Goal: Task Accomplishment & Management: Manage account settings

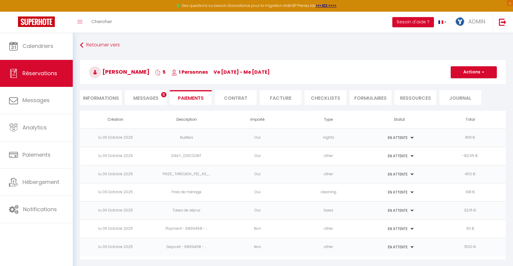
select select "0"
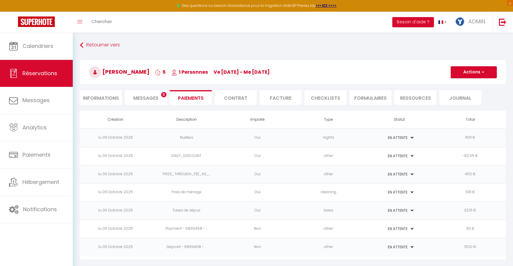
select select "0"
click at [474, 23] on span "ADMIN" at bounding box center [476, 21] width 17 height 7
click at [462, 54] on link "Équipe" at bounding box center [468, 52] width 44 height 10
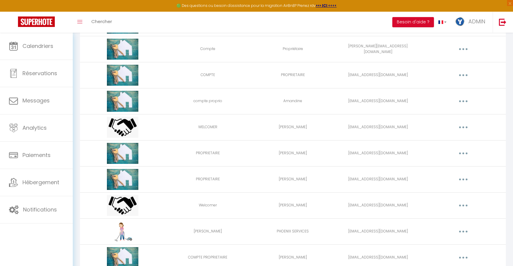
scroll to position [800, 0]
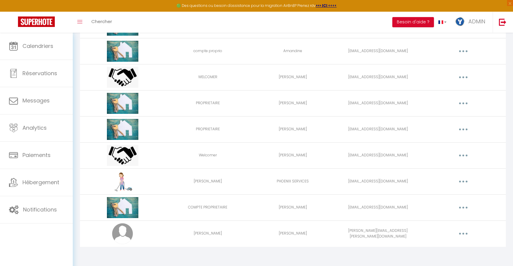
click at [457, 235] on button "button" at bounding box center [463, 234] width 17 height 10
click at [436, 244] on link "Editer" at bounding box center [447, 247] width 44 height 10
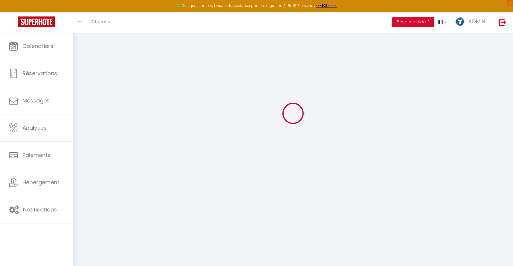
type input "[PERSON_NAME]"
type input "[PERSON_NAME][EMAIL_ADDRESS][PERSON_NAME][DOMAIN_NAME]"
type textarea "[URL][DOMAIN_NAME]"
checkbox input "false"
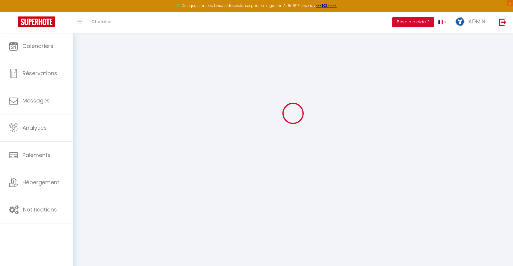
checkbox input "false"
checkbox input "true"
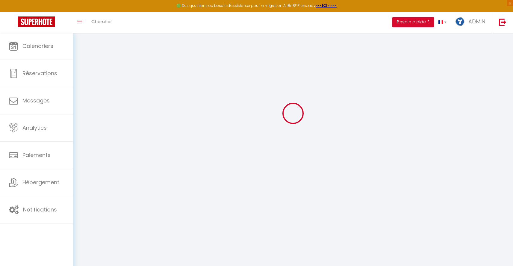
checkbox input "true"
checkbox input "false"
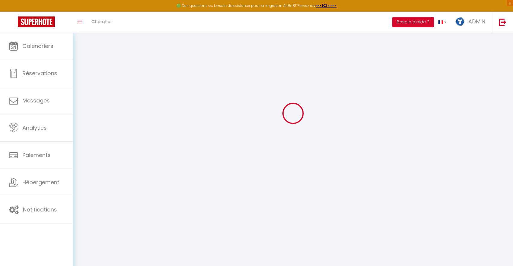
checkbox input "false"
checkbox input "true"
select select
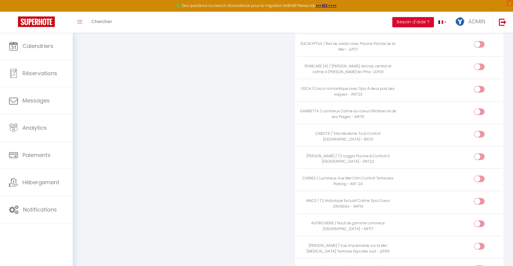
scroll to position [674, 0]
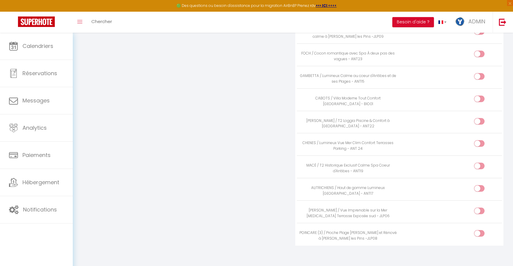
click at [478, 187] on div at bounding box center [479, 188] width 10 height 7
click at [479, 187] on input "checkbox" at bounding box center [484, 189] width 10 height 9
checkbox input "true"
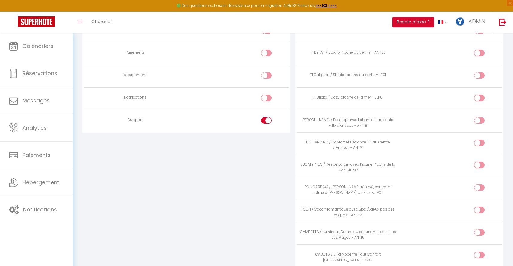
scroll to position [515, 0]
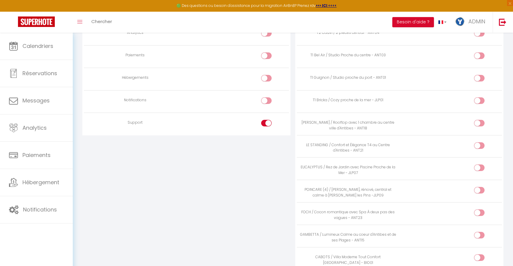
click at [481, 232] on input "checkbox" at bounding box center [484, 236] width 10 height 9
checkbox input "true"
click at [476, 166] on div at bounding box center [479, 167] width 10 height 7
click at [479, 166] on input "checkbox" at bounding box center [484, 168] width 10 height 9
checkbox input "true"
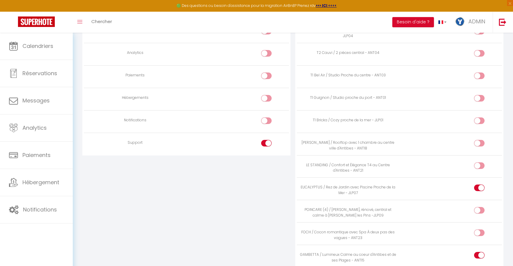
scroll to position [487, 0]
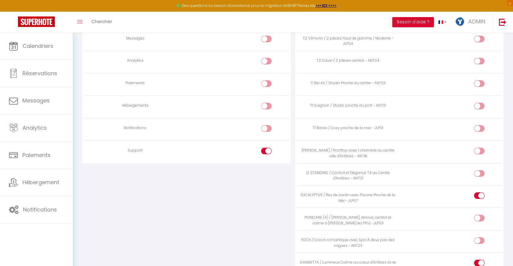
click at [481, 148] on input "checkbox" at bounding box center [484, 152] width 10 height 9
checkbox input "true"
click at [478, 127] on div at bounding box center [479, 128] width 10 height 7
click at [479, 127] on input "checkbox" at bounding box center [484, 129] width 10 height 9
checkbox input "true"
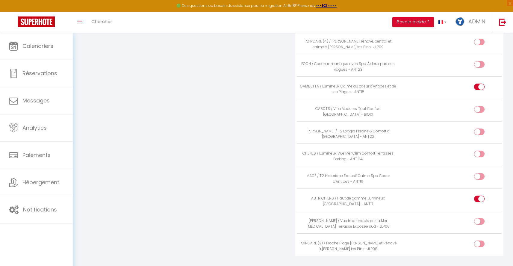
scroll to position [674, 0]
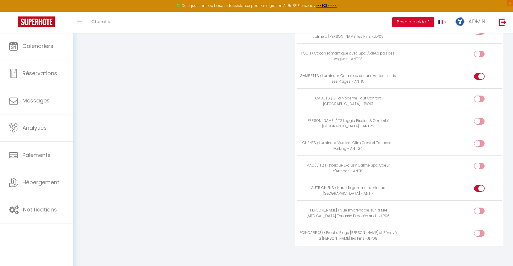
click at [478, 162] on div at bounding box center [479, 165] width 10 height 7
click at [479, 162] on input "checkbox" at bounding box center [484, 166] width 10 height 9
checkbox input "true"
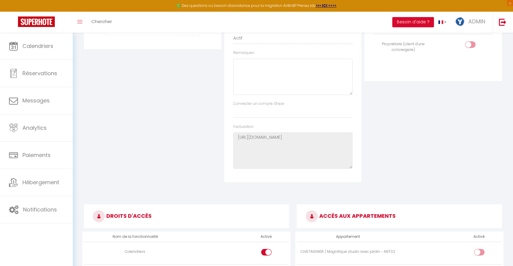
scroll to position [0, 0]
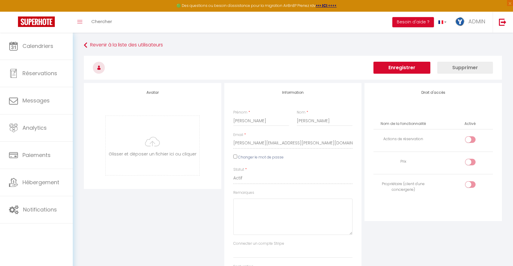
click at [407, 68] on button "Enregistrer" at bounding box center [401, 68] width 57 height 12
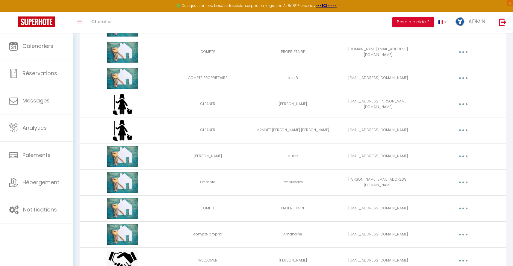
scroll to position [800, 0]
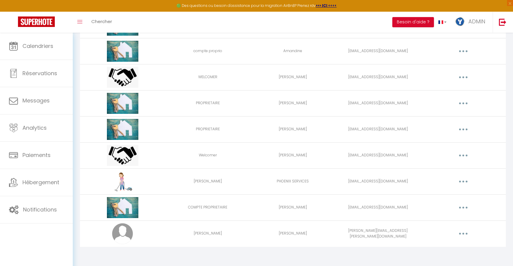
click at [465, 230] on button "button" at bounding box center [463, 234] width 17 height 10
click at [435, 244] on link "Editer" at bounding box center [447, 247] width 44 height 10
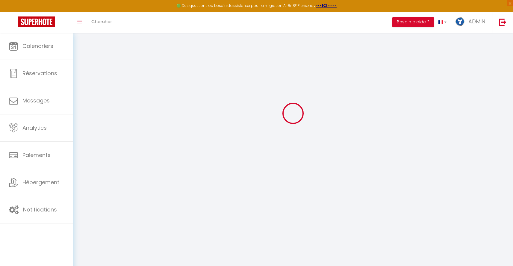
type input "[PERSON_NAME]"
type input "[PERSON_NAME][EMAIL_ADDRESS][PERSON_NAME][DOMAIN_NAME]"
type textarea "[URL][DOMAIN_NAME]"
checkbox input "false"
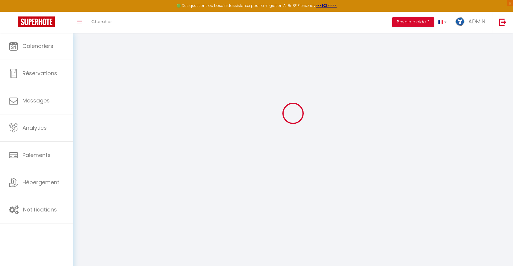
checkbox input "false"
checkbox input "true"
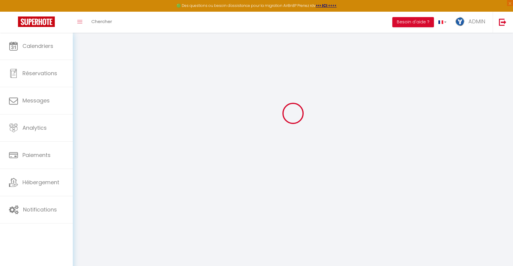
checkbox input "true"
checkbox input "false"
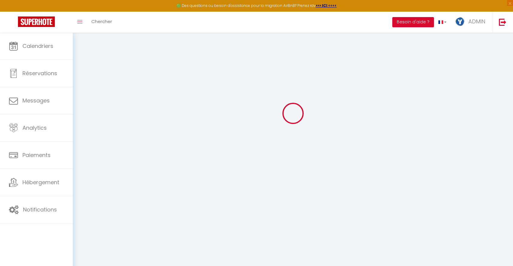
checkbox input "false"
checkbox input "true"
select select
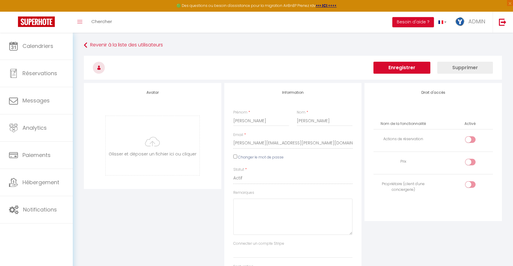
click at [417, 60] on h3 at bounding box center [293, 68] width 418 height 24
click at [403, 66] on button "Enregistrer" at bounding box center [401, 68] width 57 height 12
